Goal: Transaction & Acquisition: Purchase product/service

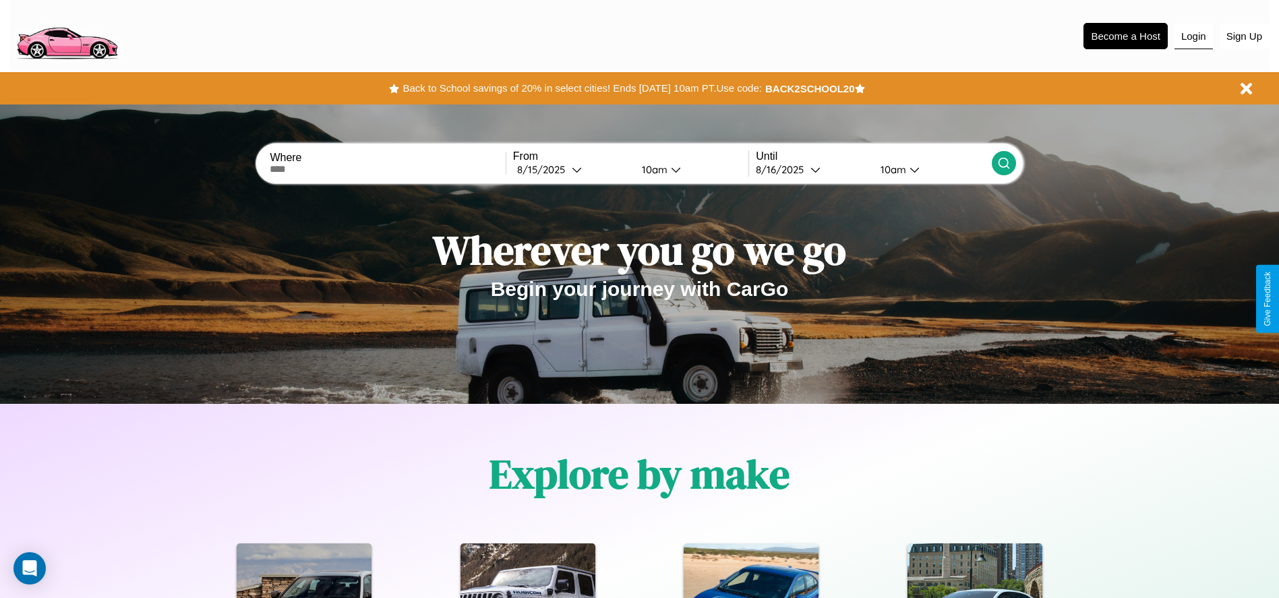
click at [1193, 36] on button "Login" at bounding box center [1193, 37] width 38 height 26
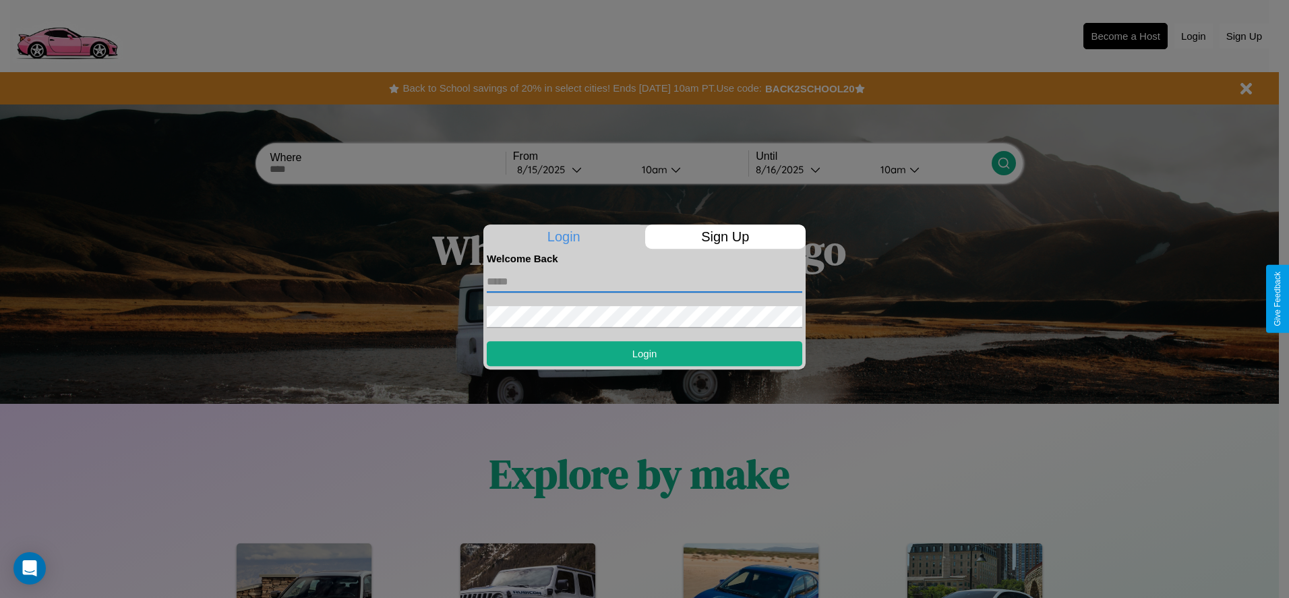
click at [644, 281] on input "text" at bounding box center [644, 282] width 315 height 22
type input "**********"
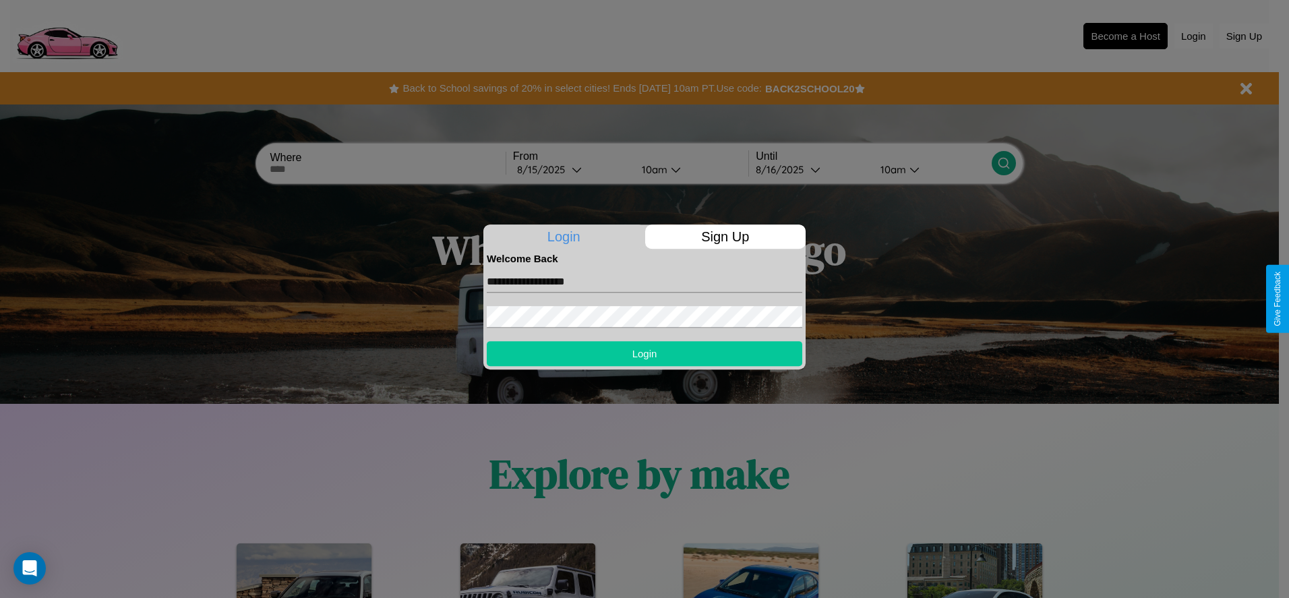
click at [644, 353] on button "Login" at bounding box center [644, 353] width 315 height 25
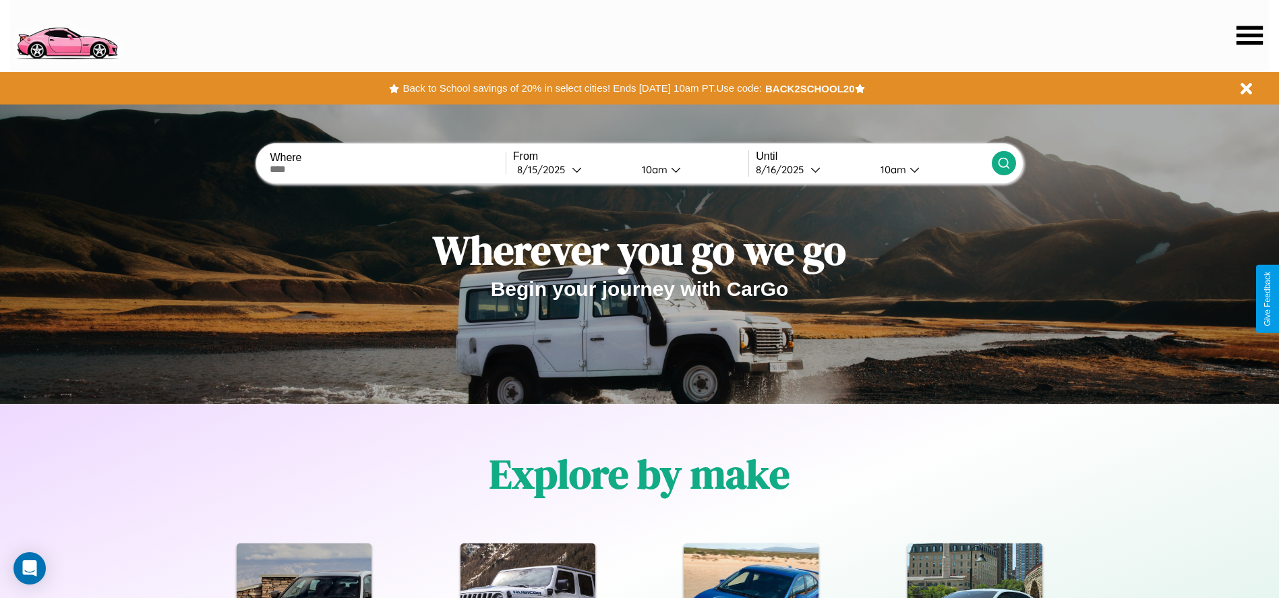
click at [388, 169] on input "text" at bounding box center [387, 169] width 235 height 11
type input "**********"
click at [572, 169] on div "8 / 15 / 2025" at bounding box center [544, 169] width 55 height 13
select select "*"
select select "****"
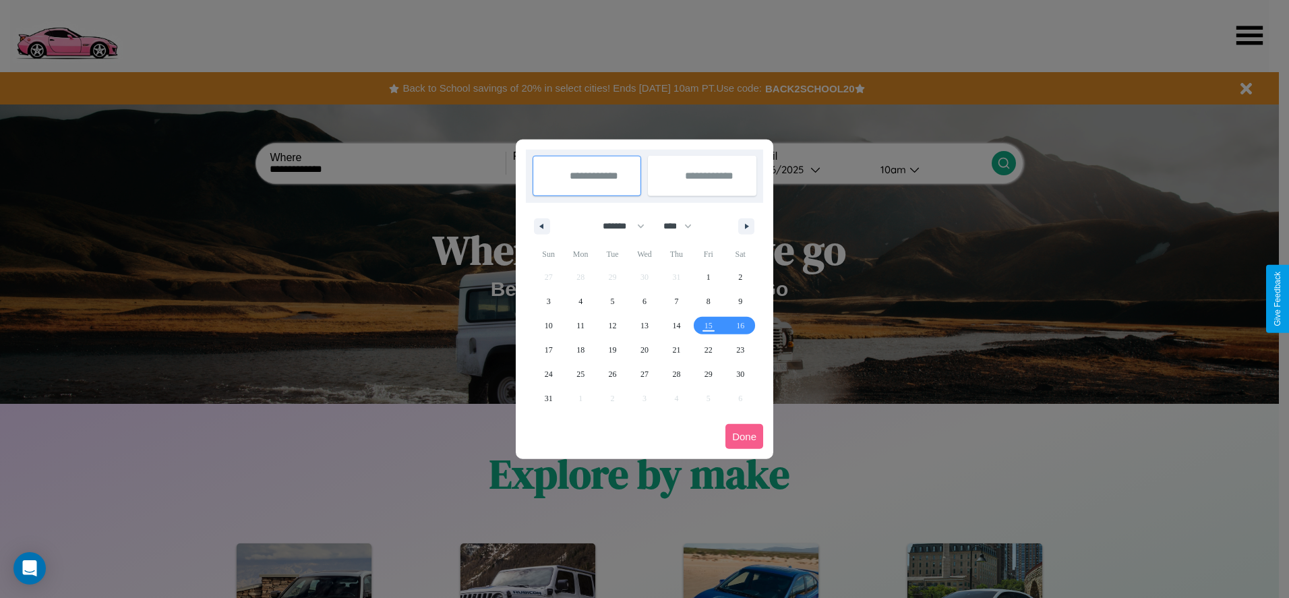
drag, startPoint x: 617, startPoint y: 226, endPoint x: 644, endPoint y: 270, distance: 52.0
click at [617, 226] on select "******* ******** ***** ***** *** **** **** ****** ********* ******* ******** **…" at bounding box center [621, 226] width 57 height 22
select select "*"
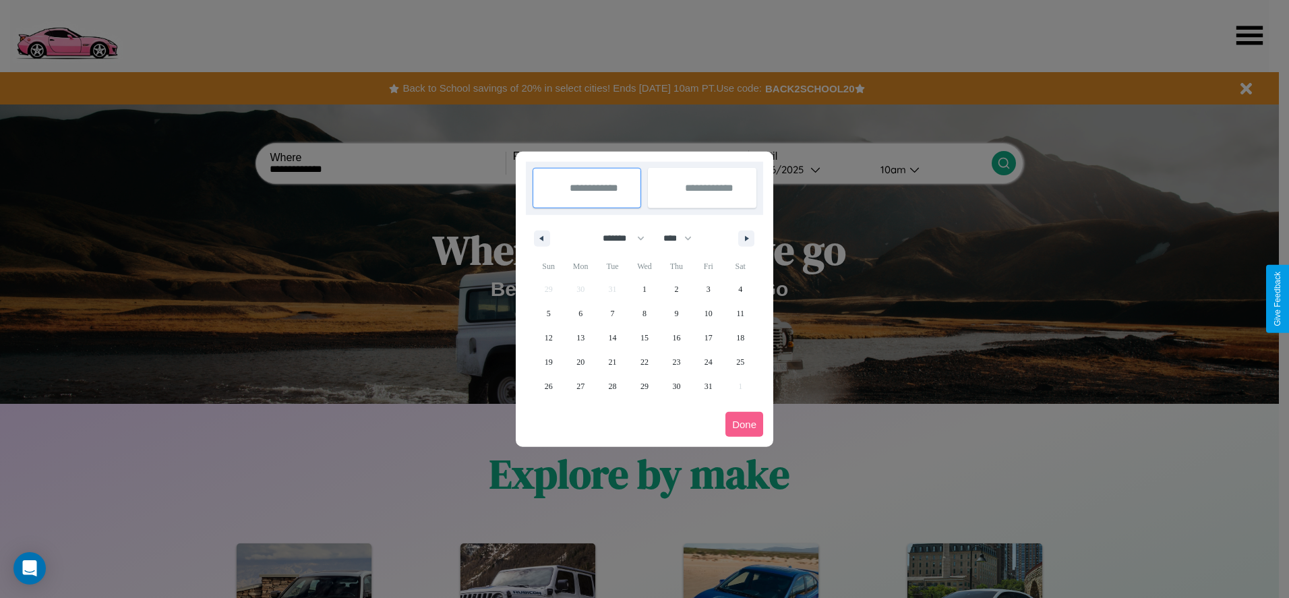
drag, startPoint x: 684, startPoint y: 238, endPoint x: 644, endPoint y: 270, distance: 50.7
click at [684, 238] on select "**** **** **** **** **** **** **** **** **** **** **** **** **** **** **** ****…" at bounding box center [677, 238] width 40 height 22
select select "****"
click at [740, 313] on span "10" at bounding box center [740, 313] width 8 height 24
type input "**********"
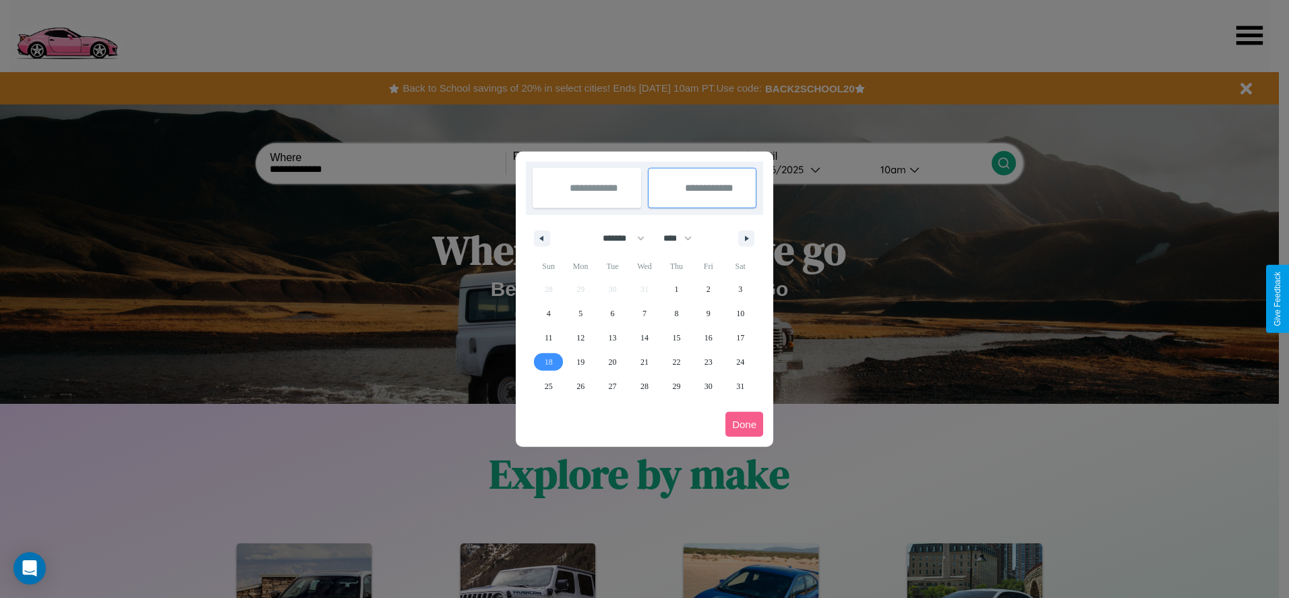
click at [548, 361] on span "18" at bounding box center [549, 362] width 8 height 24
type input "**********"
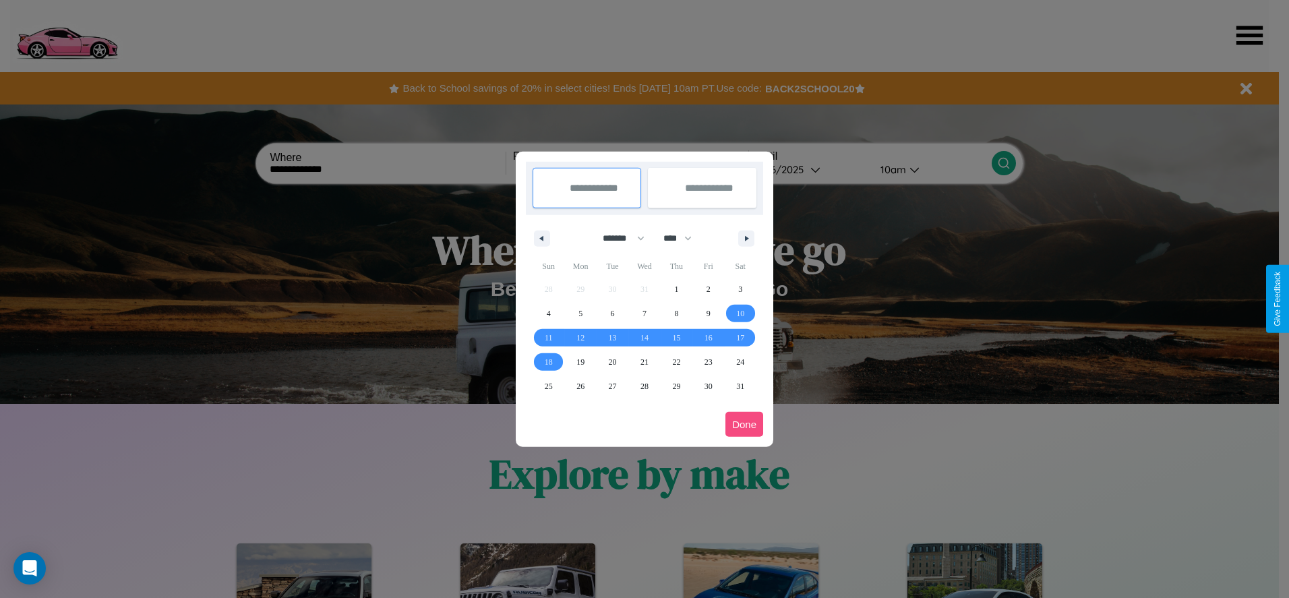
click at [744, 424] on button "Done" at bounding box center [744, 424] width 38 height 25
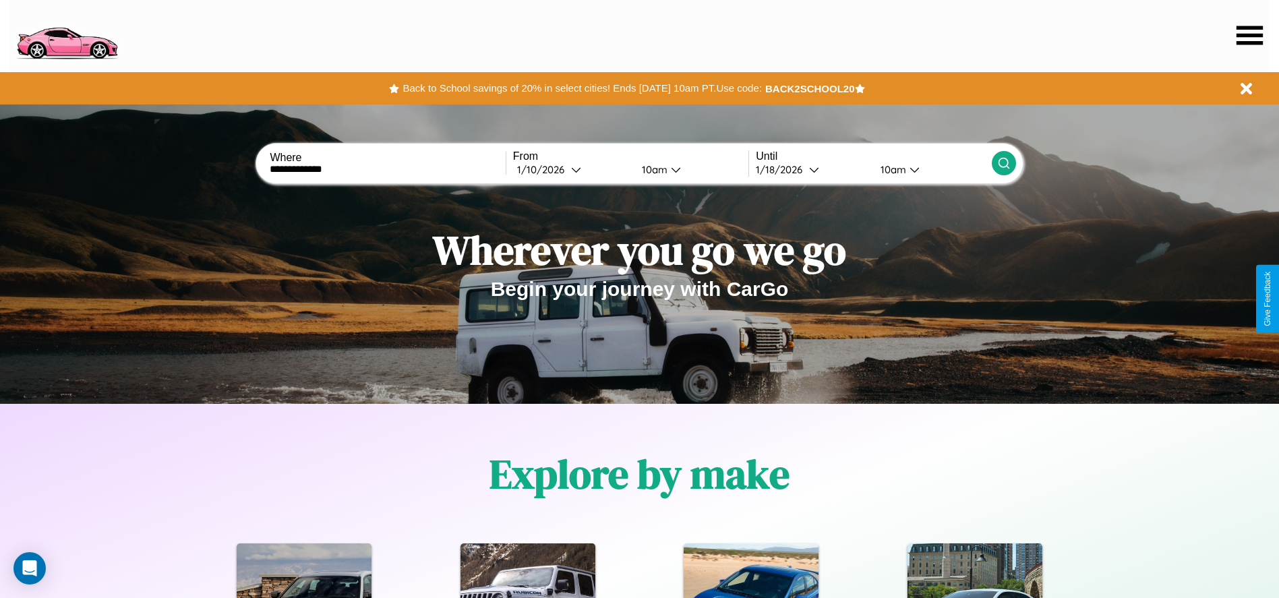
click at [1003, 163] on icon at bounding box center [1003, 162] width 13 height 13
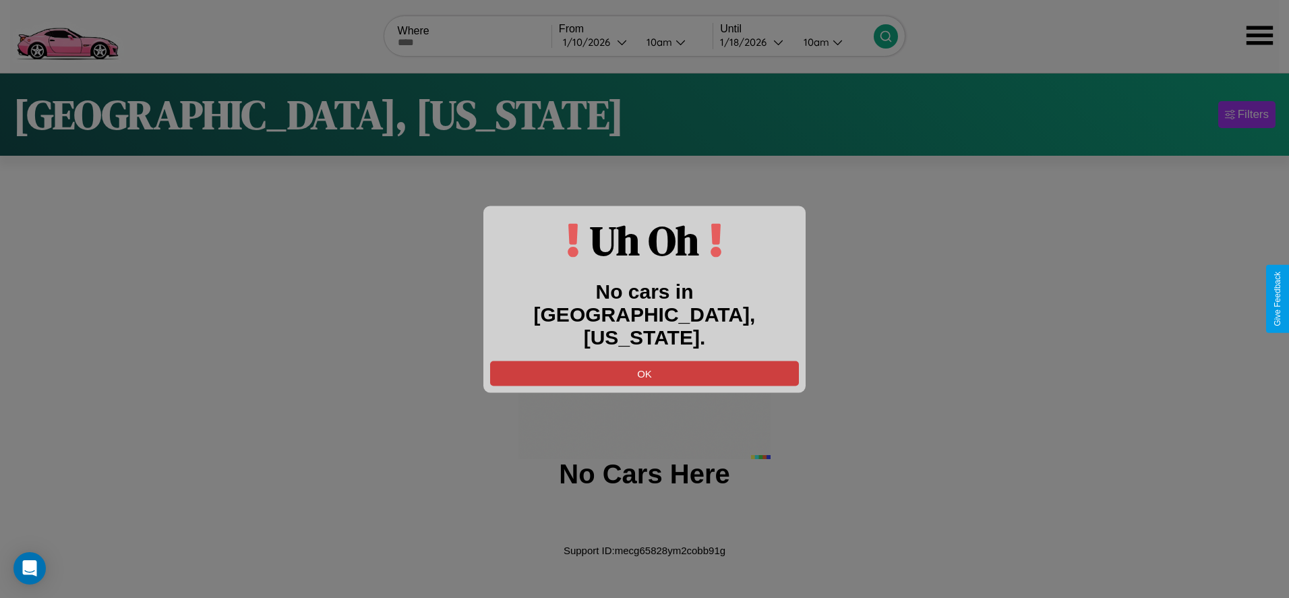
click at [644, 361] on button "OK" at bounding box center [644, 373] width 309 height 25
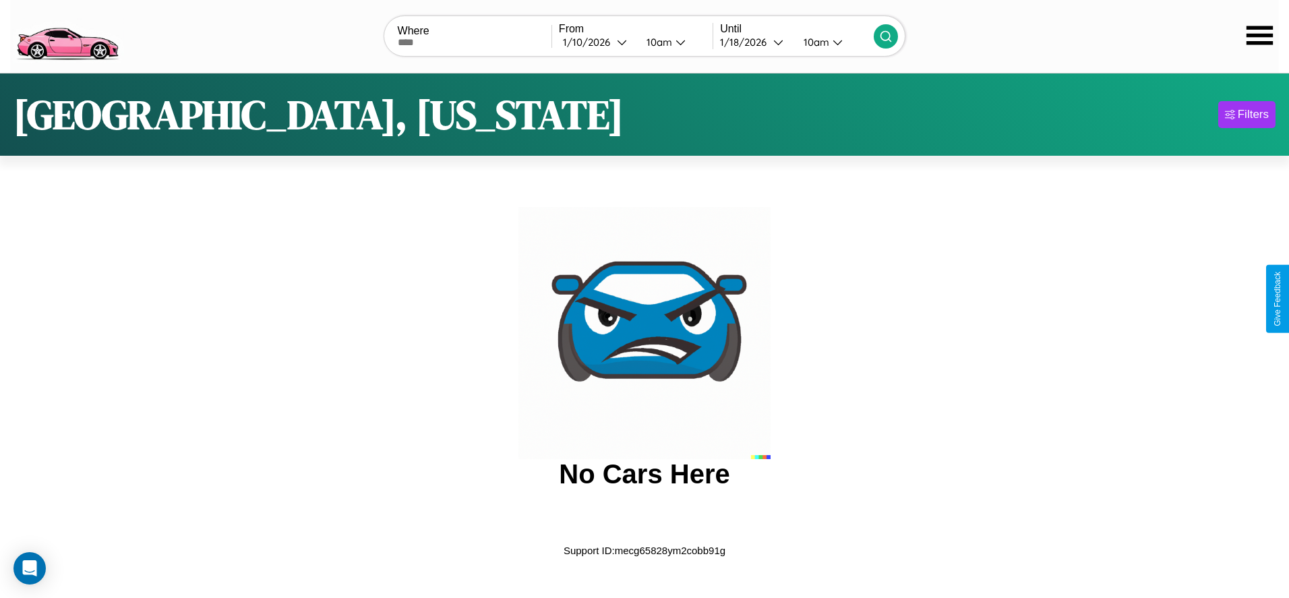
click at [67, 34] on img at bounding box center [67, 35] width 114 height 57
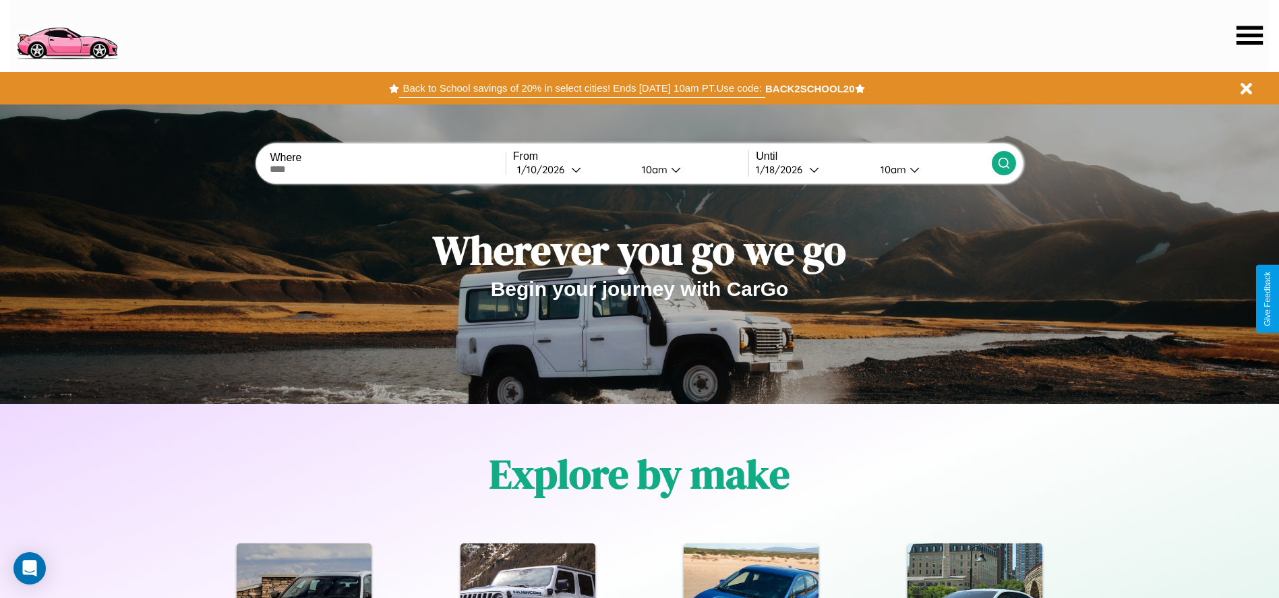
click at [582, 88] on button "Back to School savings of 20% in select cities! Ends 9/1 at 10am PT. Use code:" at bounding box center [581, 88] width 365 height 19
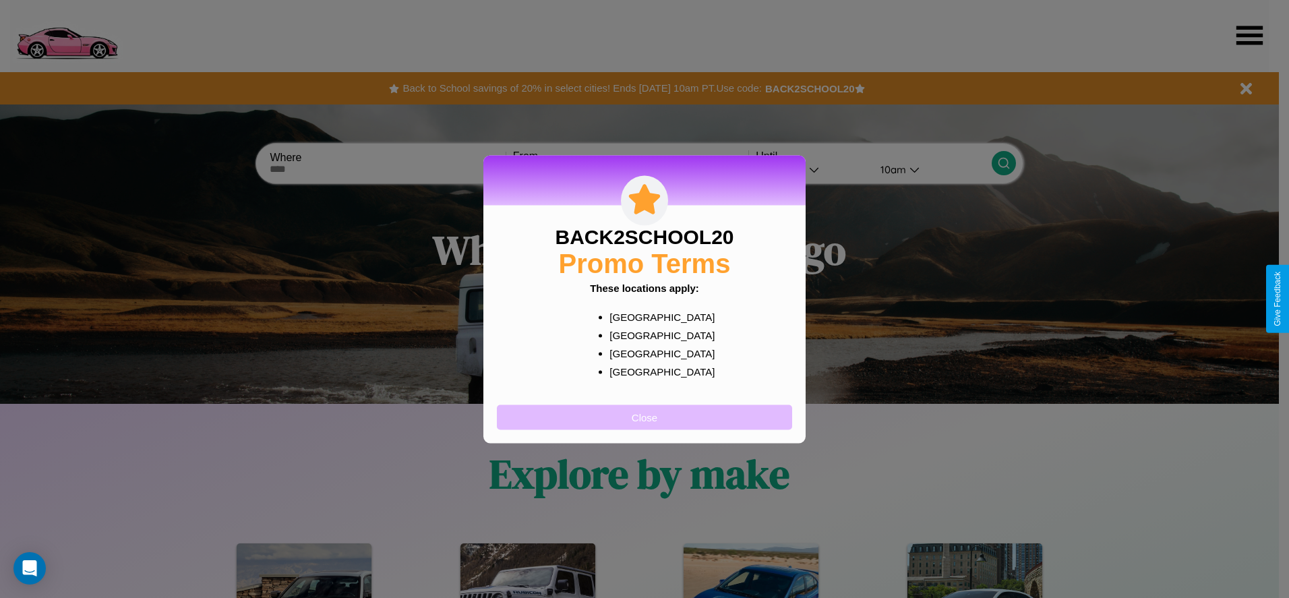
click at [644, 417] on button "Close" at bounding box center [644, 416] width 295 height 25
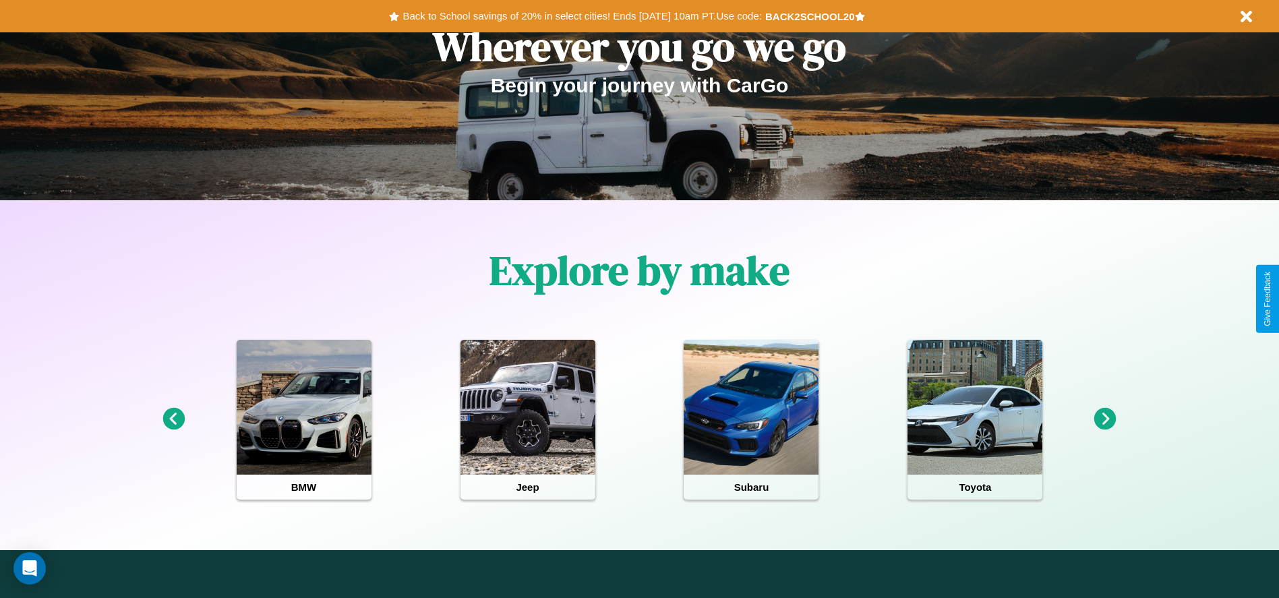
scroll to position [280, 0]
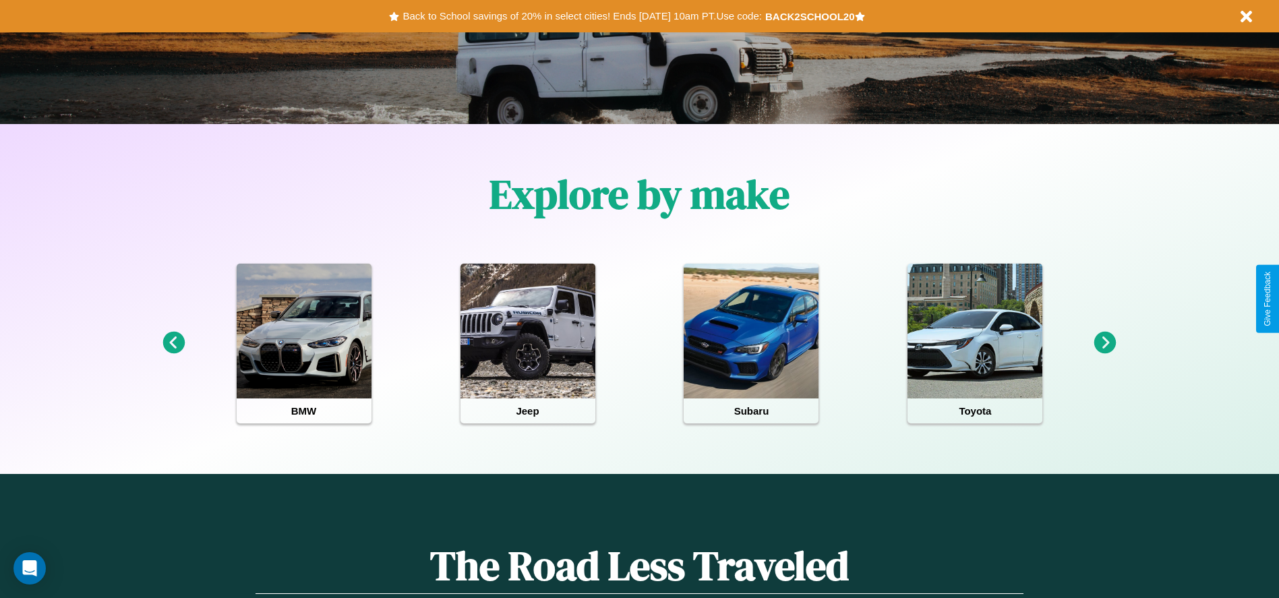
click at [1105, 343] on icon at bounding box center [1105, 343] width 22 height 22
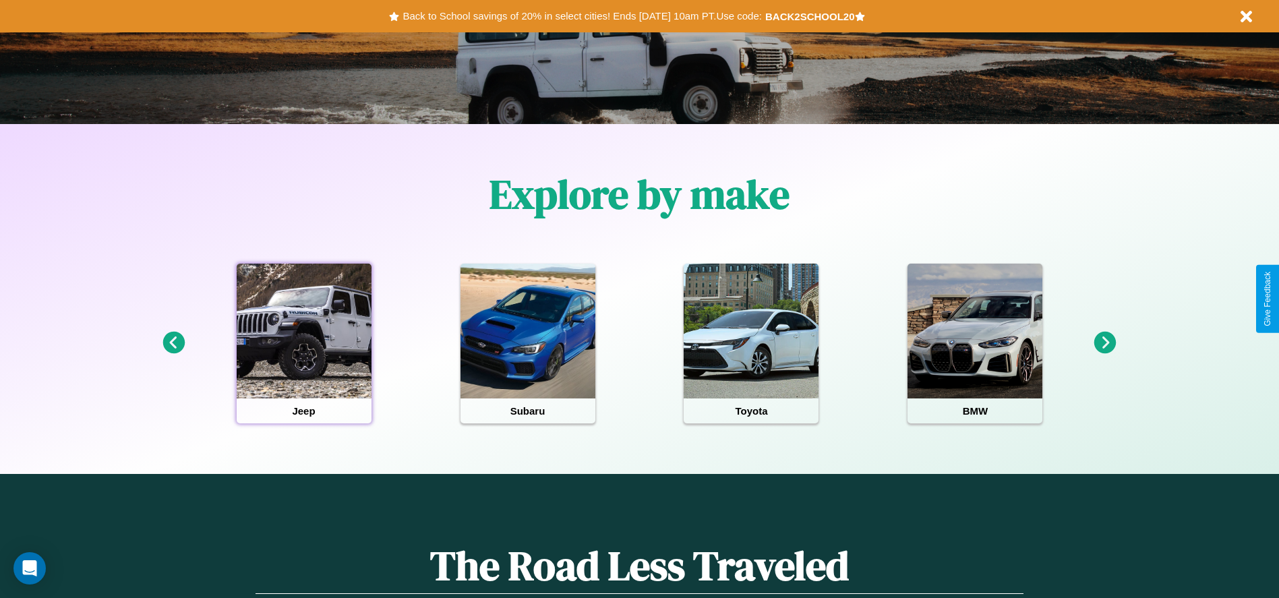
click at [303, 343] on div at bounding box center [304, 331] width 135 height 135
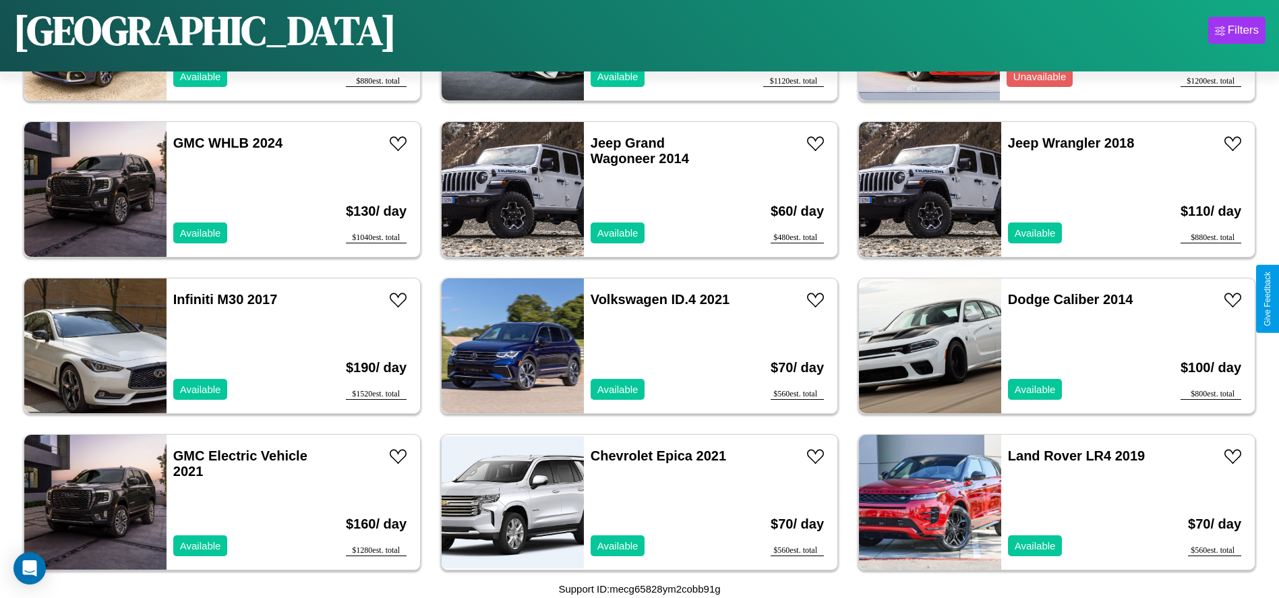
scroll to position [7807, 0]
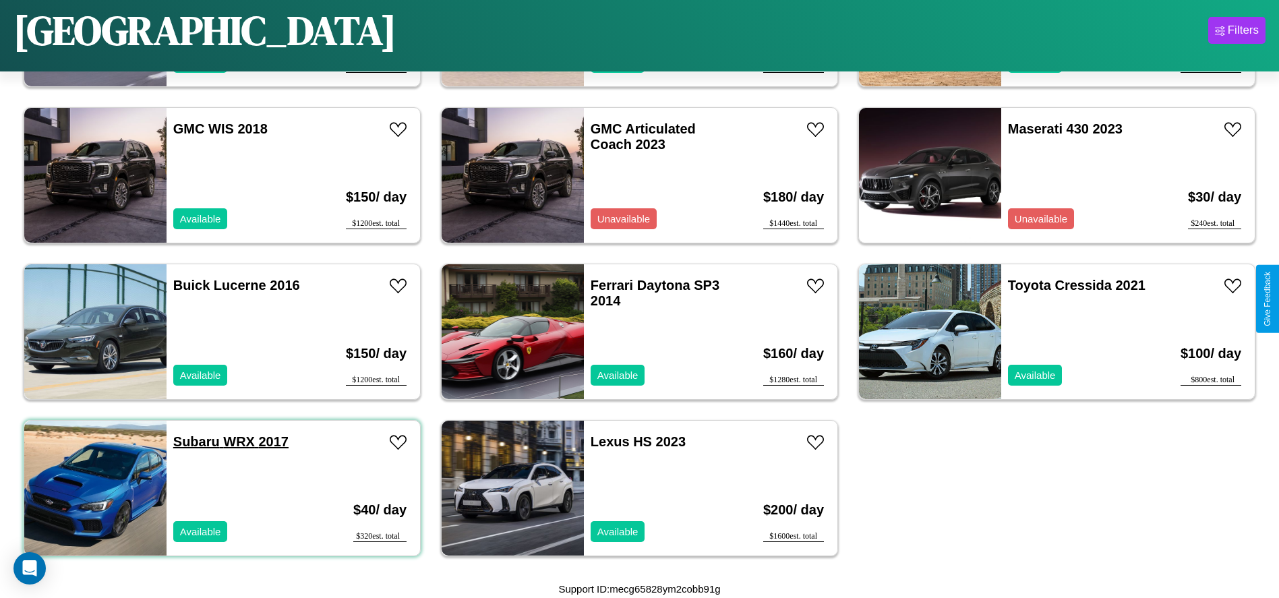
click at [195, 442] on link "Subaru WRX 2017" at bounding box center [230, 441] width 115 height 15
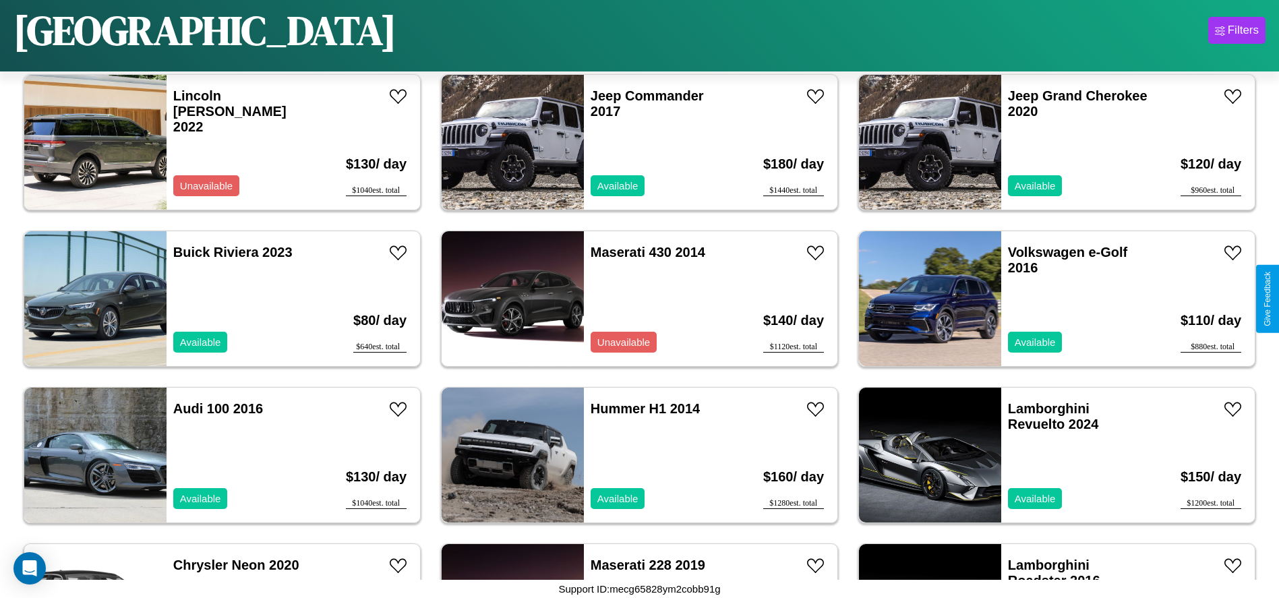
scroll to position [5311, 0]
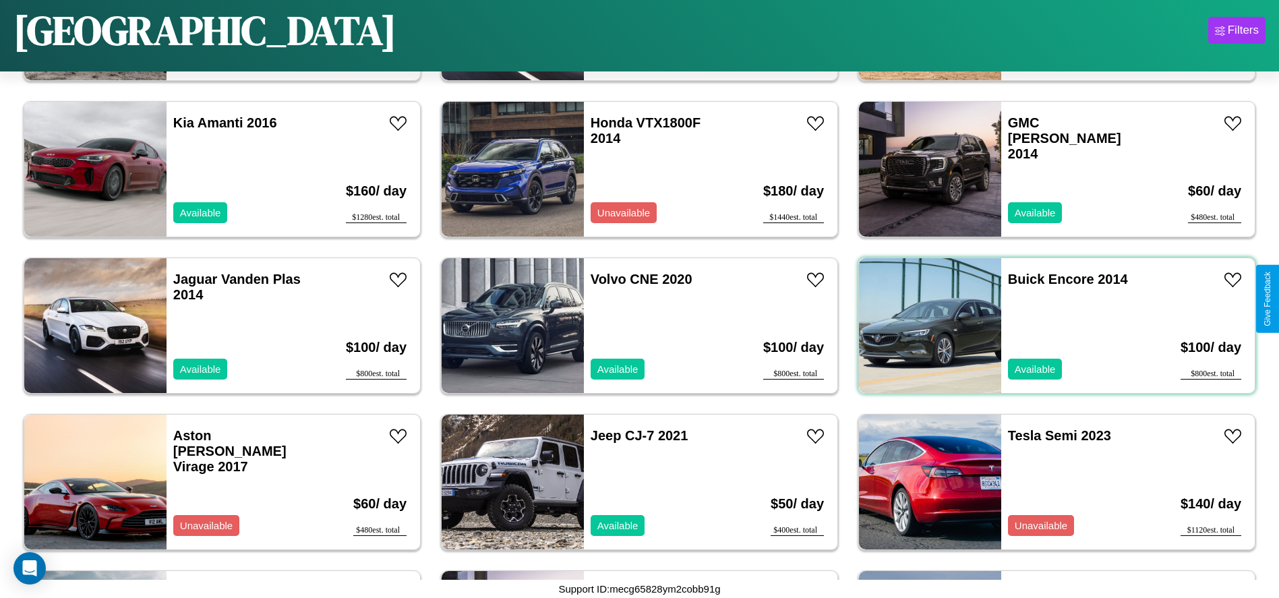
click at [1048, 326] on div "Buick Encore 2014 Available" at bounding box center [1079, 325] width 156 height 135
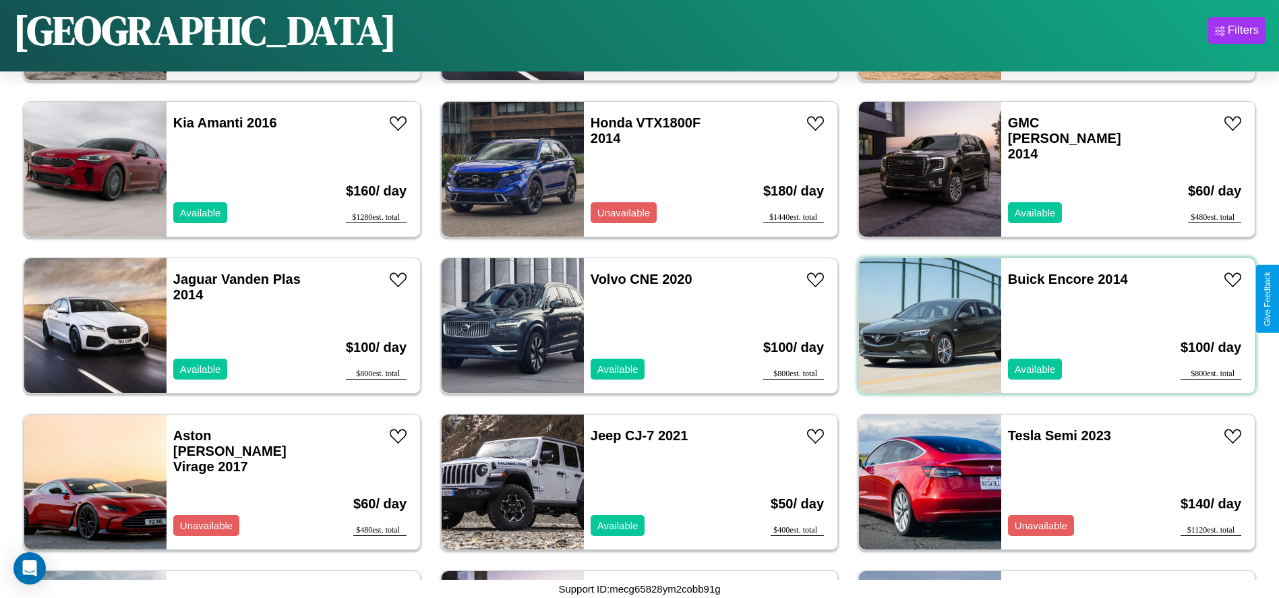
click at [1048, 326] on div "Buick Encore 2014 Available" at bounding box center [1079, 325] width 156 height 135
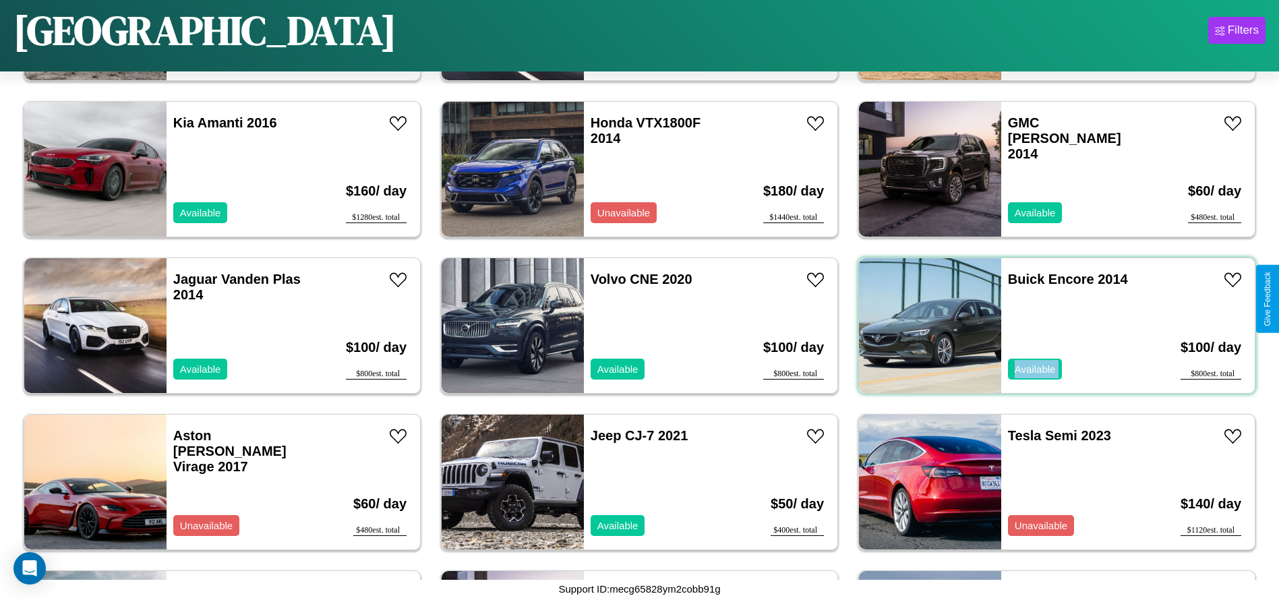
click at [1048, 326] on div "Buick Encore 2014 Available" at bounding box center [1079, 325] width 156 height 135
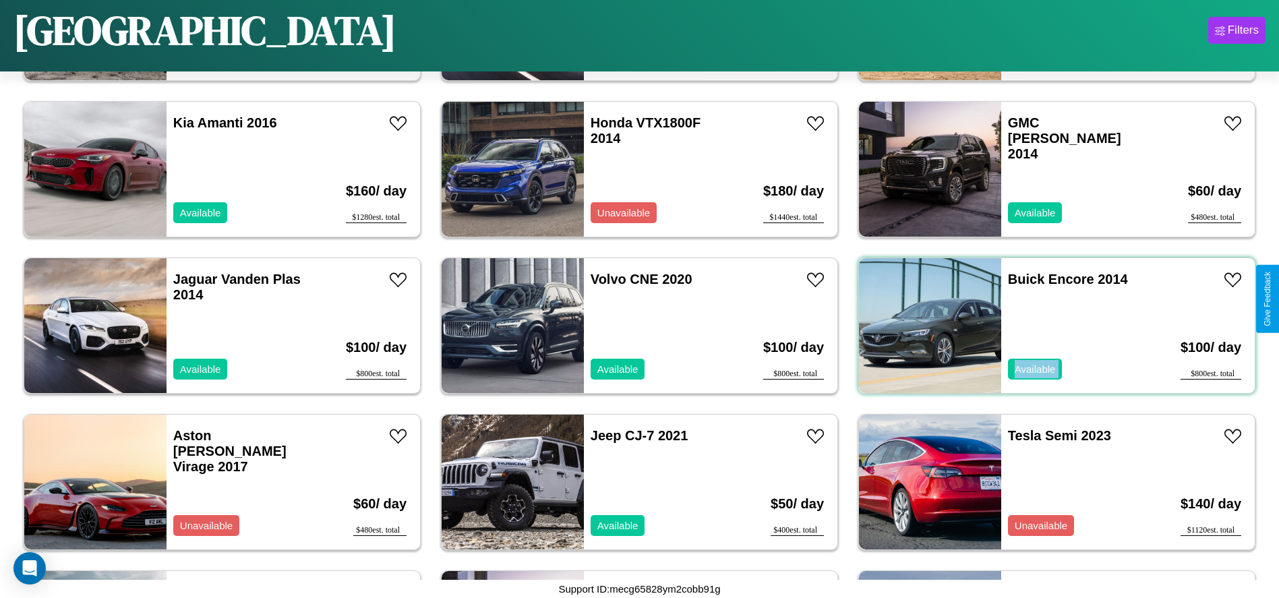
click at [1048, 326] on div "Buick Encore 2014 Available" at bounding box center [1079, 325] width 156 height 135
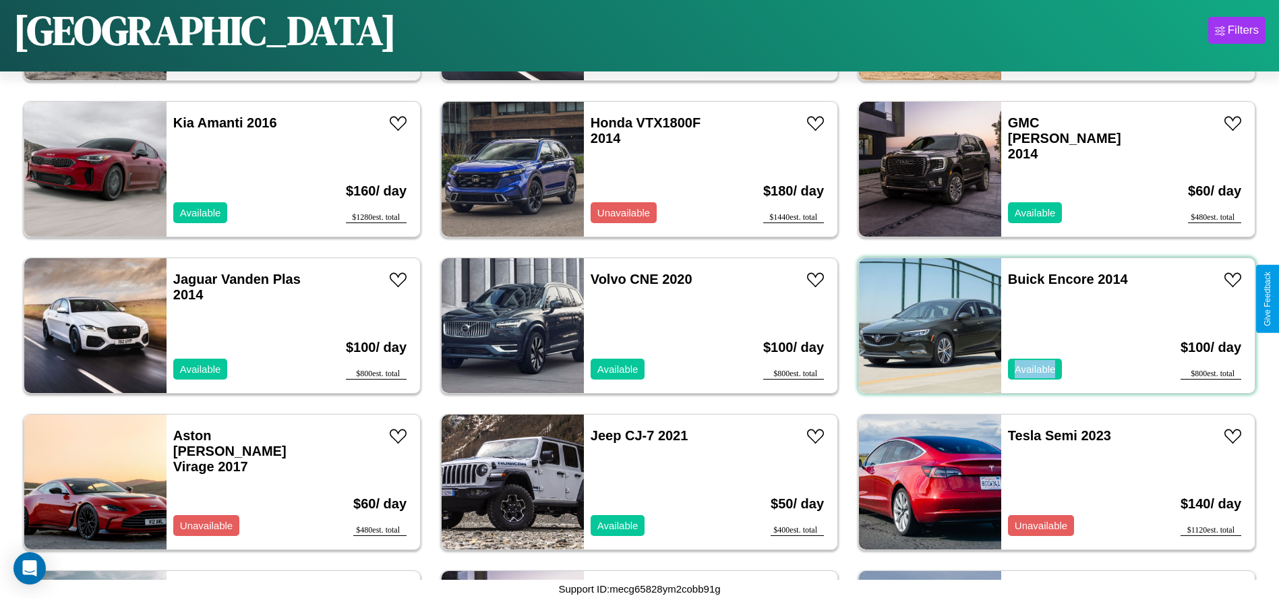
click at [1048, 326] on div "Buick Encore 2014 Available" at bounding box center [1079, 325] width 156 height 135
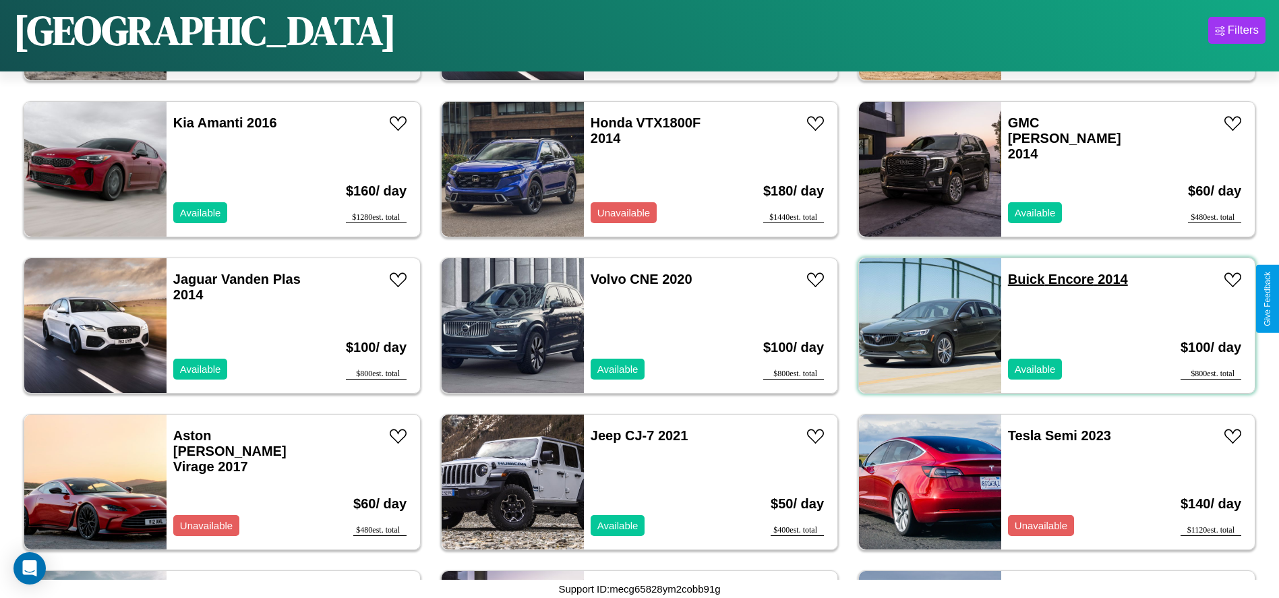
click at [1018, 279] on link "Buick Encore 2014" at bounding box center [1068, 279] width 120 height 15
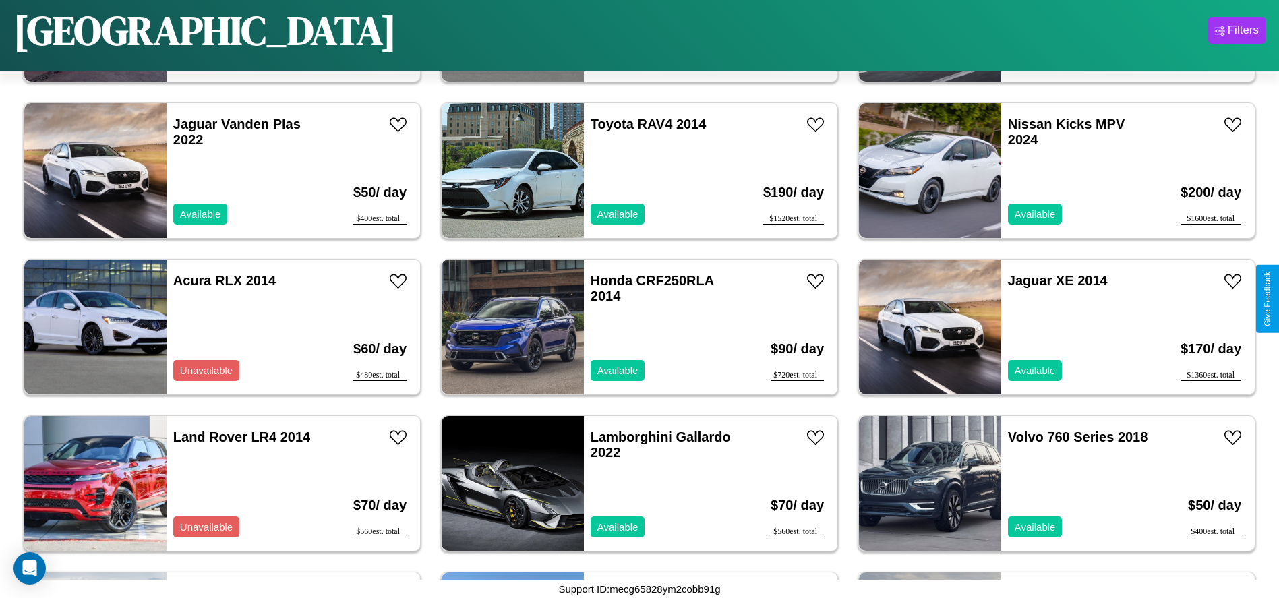
scroll to position [6562, 0]
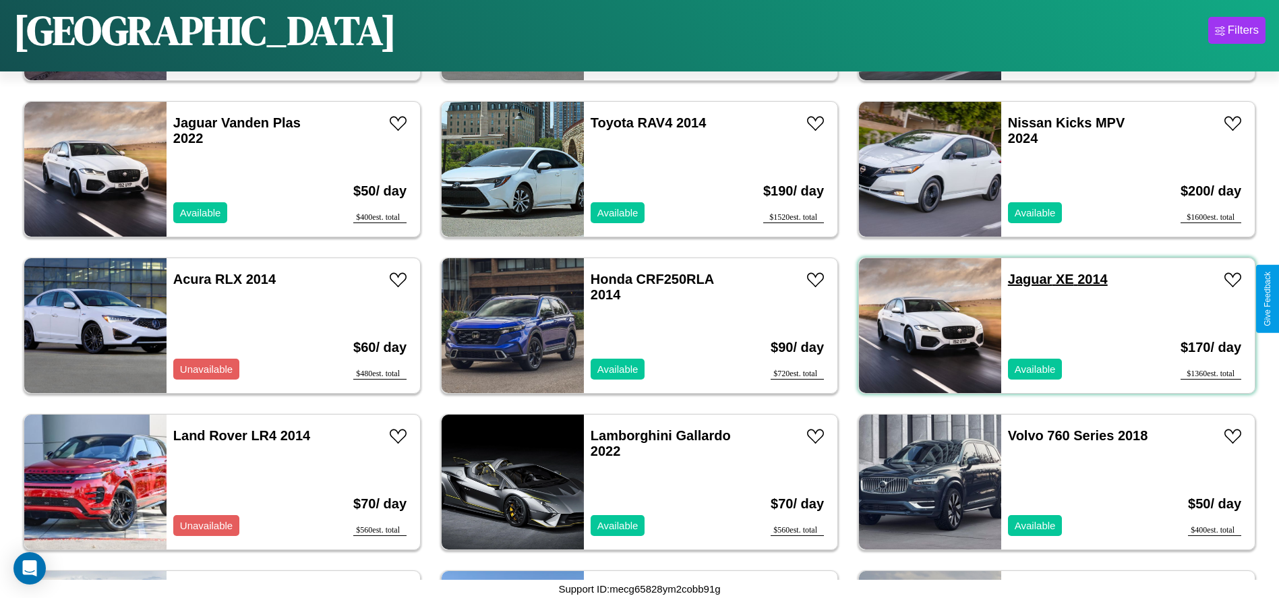
click at [1021, 279] on link "Jaguar XE 2014" at bounding box center [1058, 279] width 100 height 15
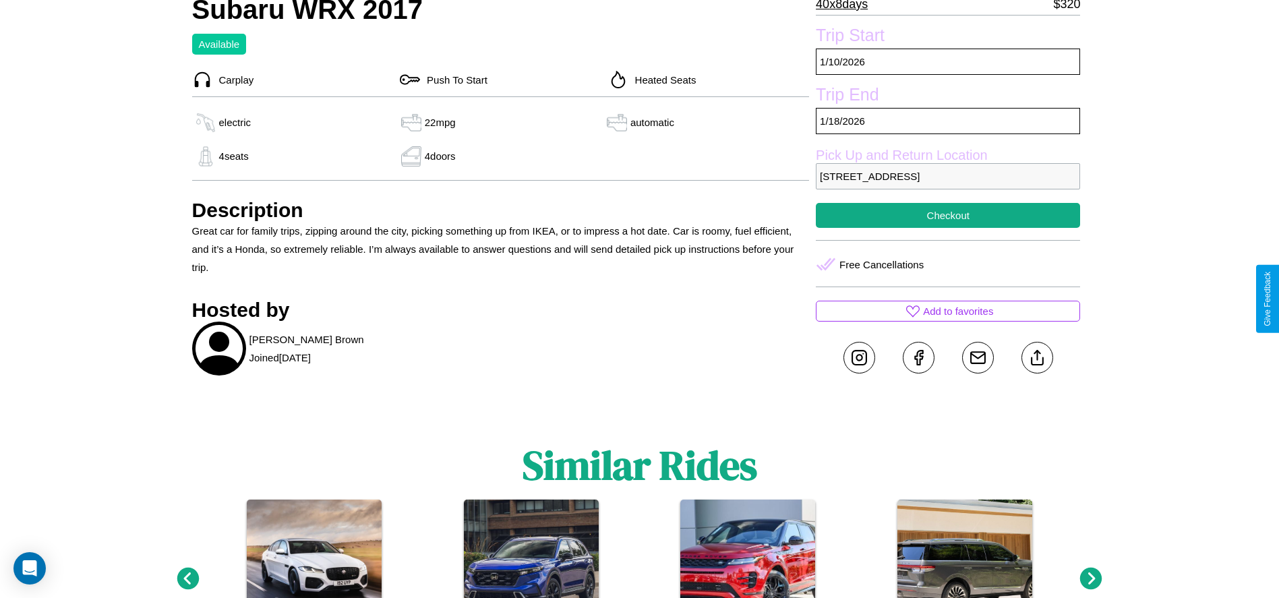
scroll to position [473, 0]
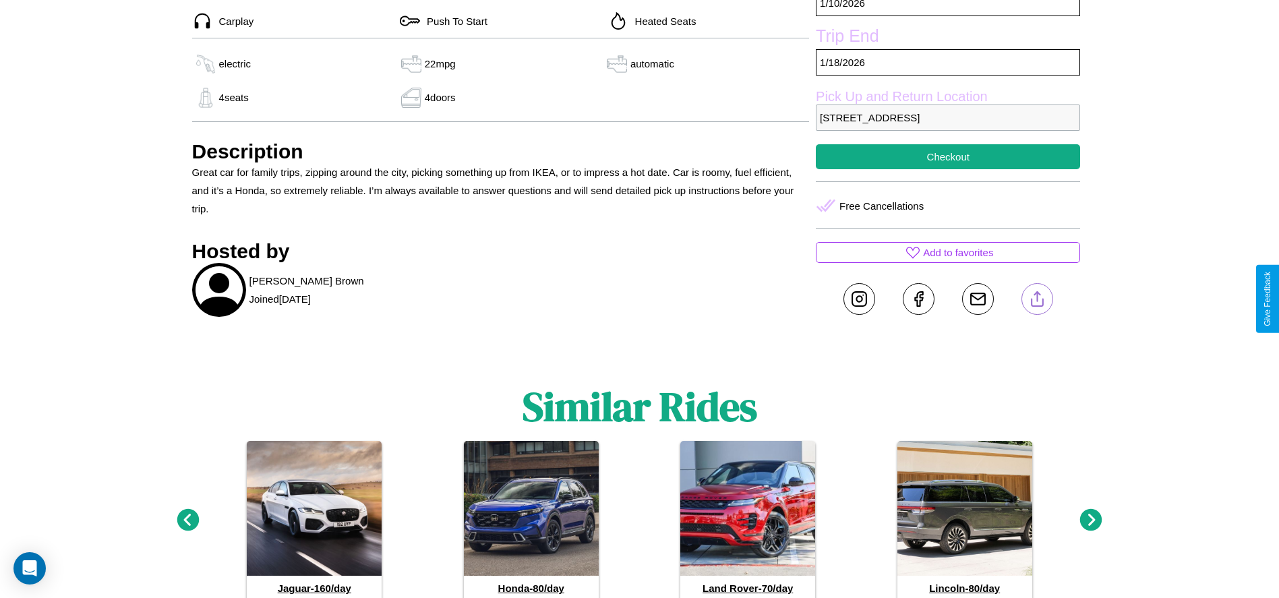
click at [1037, 299] on line at bounding box center [1037, 296] width 0 height 9
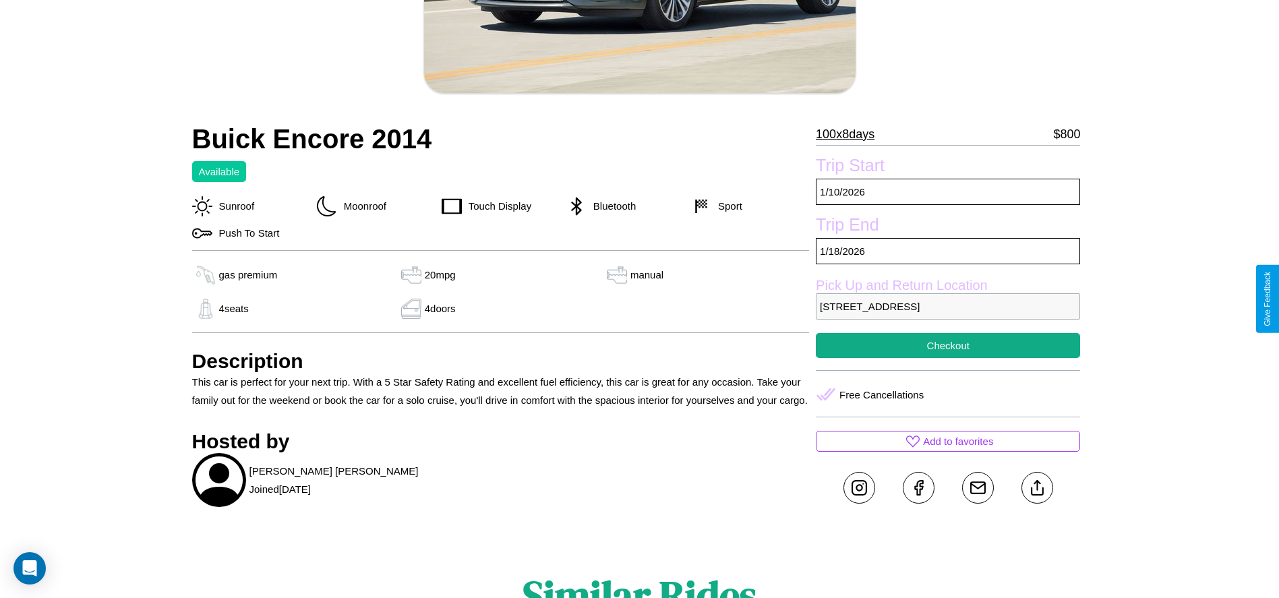
scroll to position [309, 0]
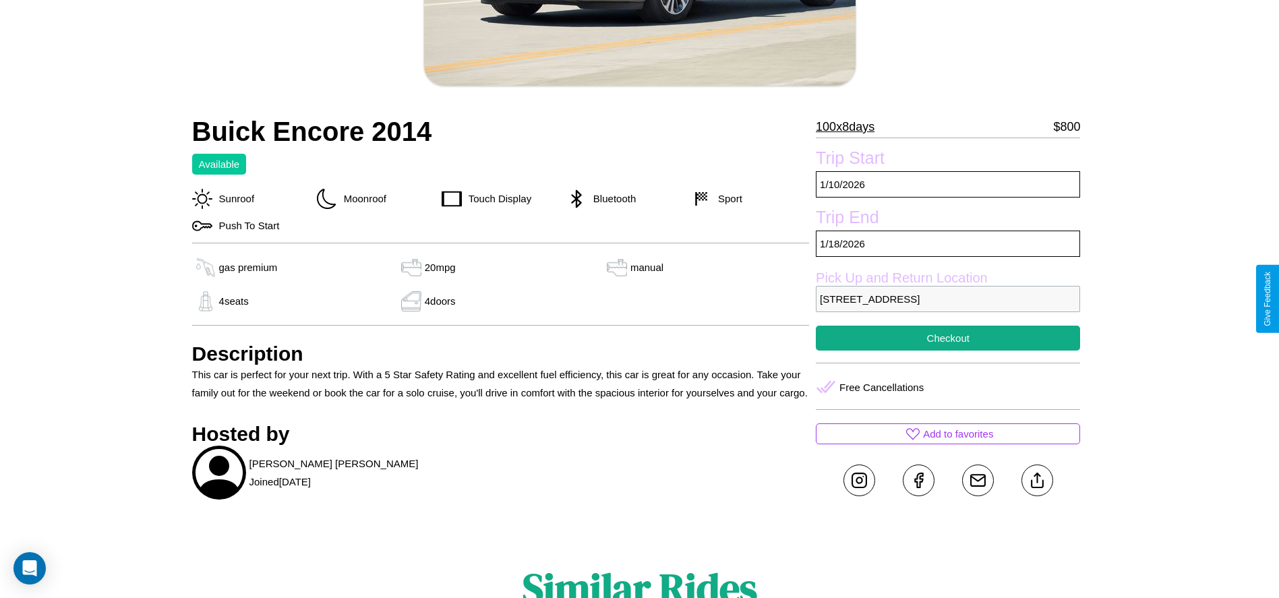
click at [948, 299] on p "[STREET_ADDRESS]" at bounding box center [948, 299] width 264 height 26
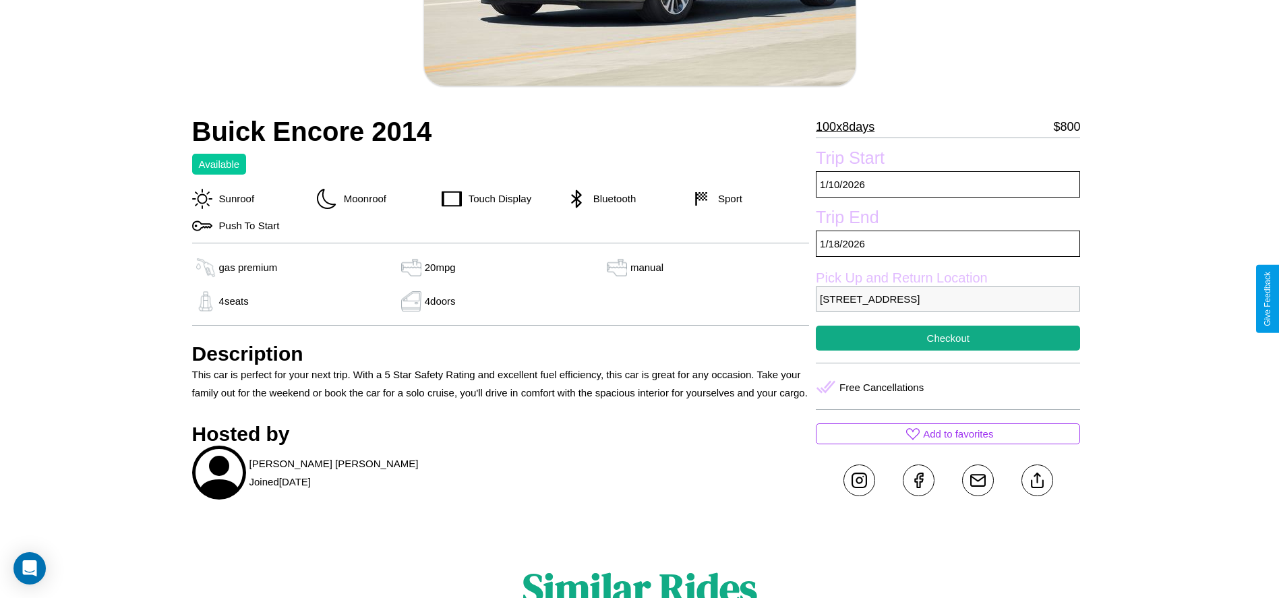
click at [948, 299] on p "[STREET_ADDRESS]" at bounding box center [948, 299] width 264 height 26
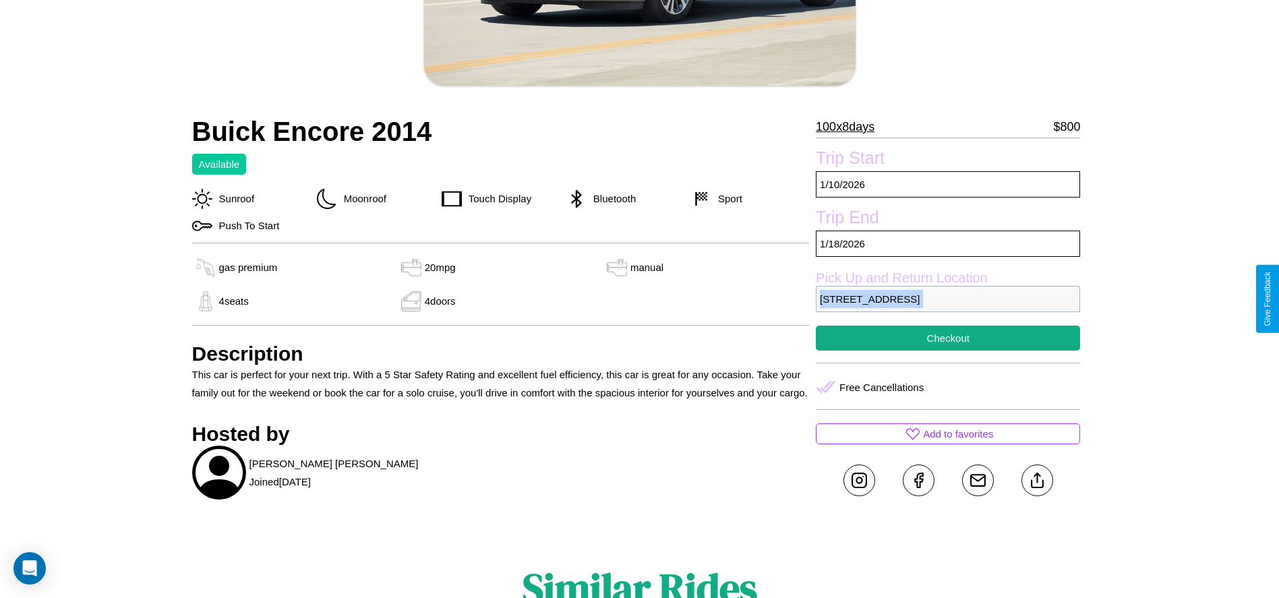
click at [948, 299] on p "[STREET_ADDRESS]" at bounding box center [948, 299] width 264 height 26
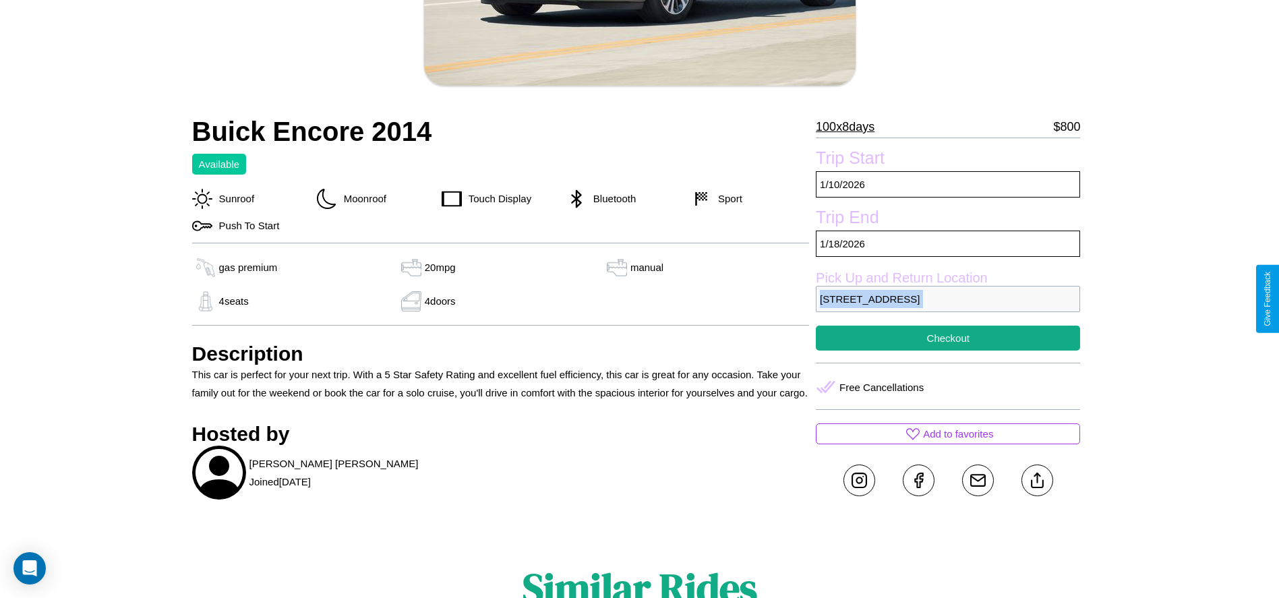
click at [948, 299] on p "[STREET_ADDRESS]" at bounding box center [948, 299] width 264 height 26
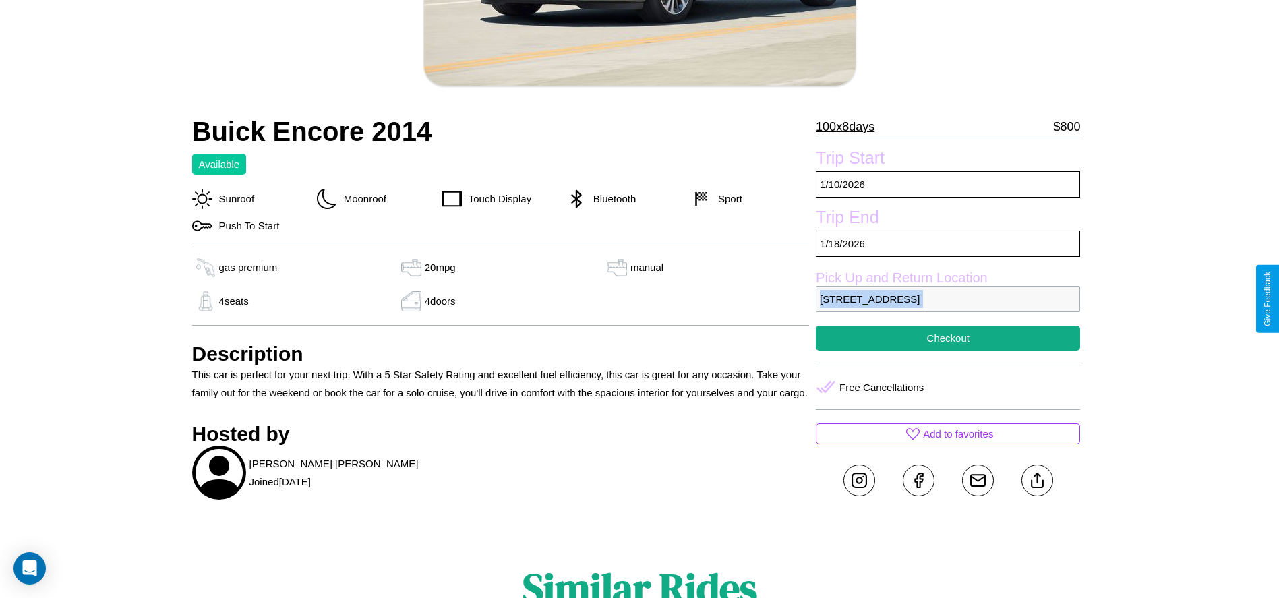
click at [948, 299] on p "[STREET_ADDRESS]" at bounding box center [948, 299] width 264 height 26
